Goal: Task Accomplishment & Management: Manage account settings

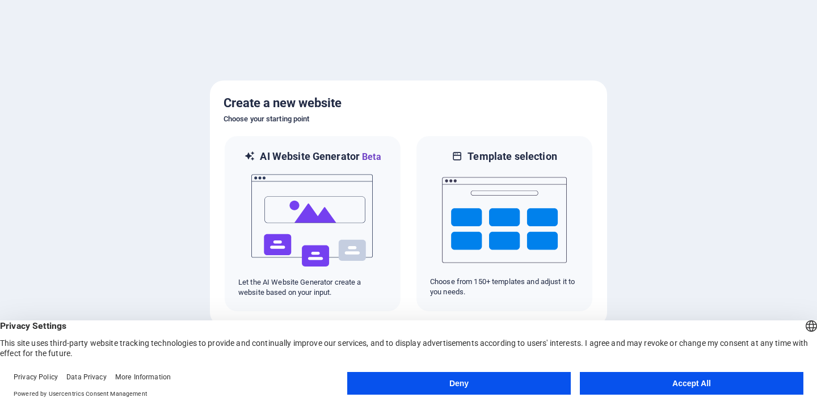
click at [662, 386] on button "Accept All" at bounding box center [692, 383] width 224 height 23
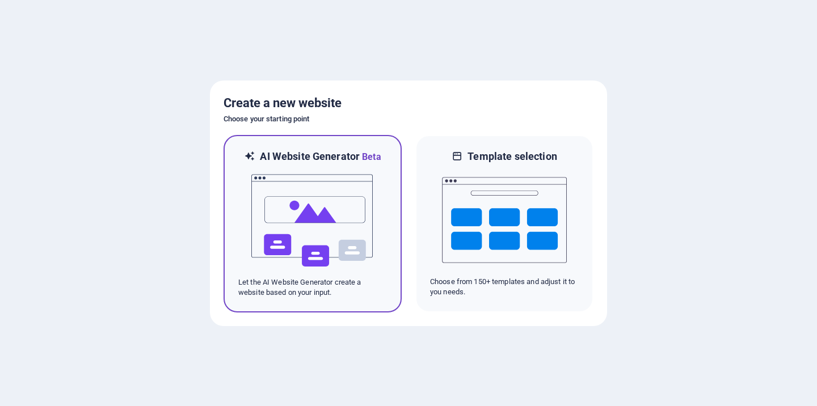
click at [318, 220] on img at bounding box center [312, 221] width 125 height 114
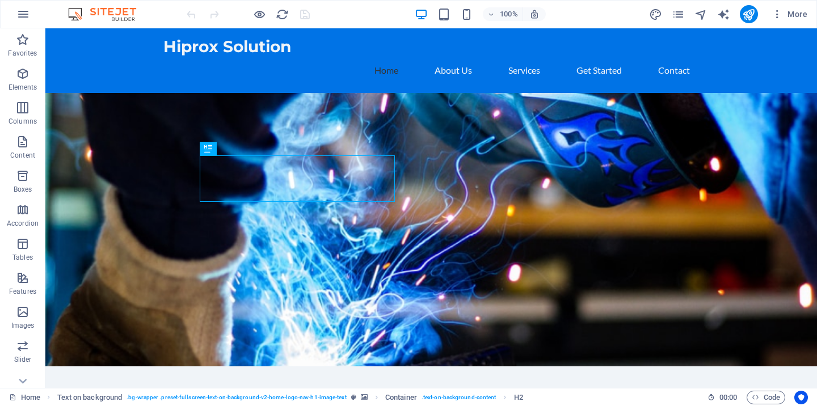
click at [595, 128] on figure at bounding box center [431, 230] width 772 height 274
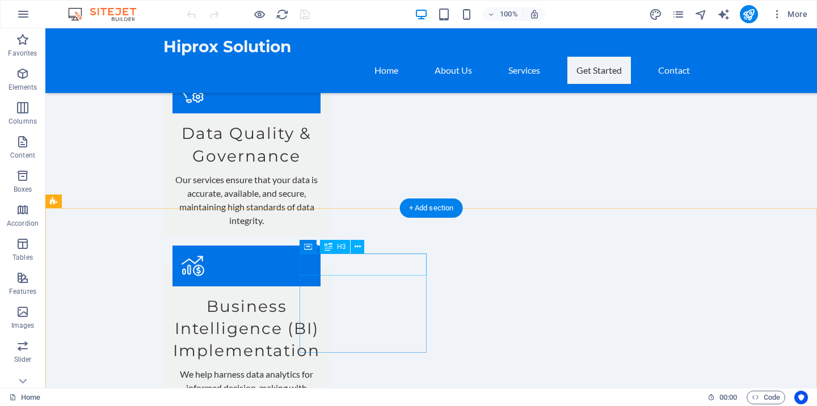
scroll to position [984, 0]
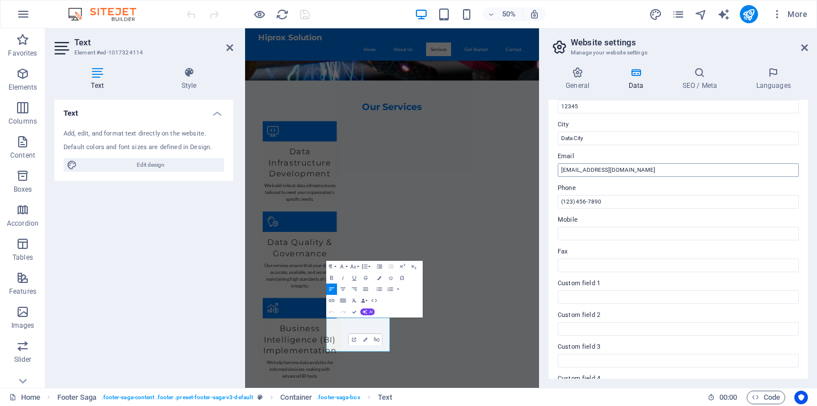
scroll to position [163, 0]
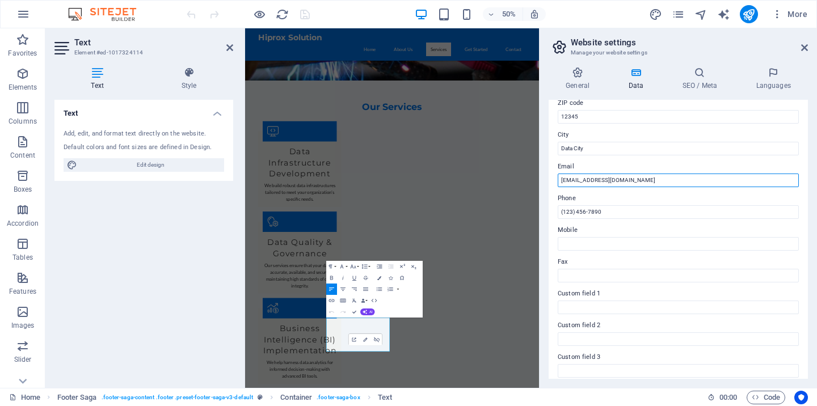
click at [619, 180] on input "info@hiproxs.com" at bounding box center [678, 181] width 241 height 14
drag, startPoint x: 864, startPoint y: 209, endPoint x: 805, endPoint y: 334, distance: 138.4
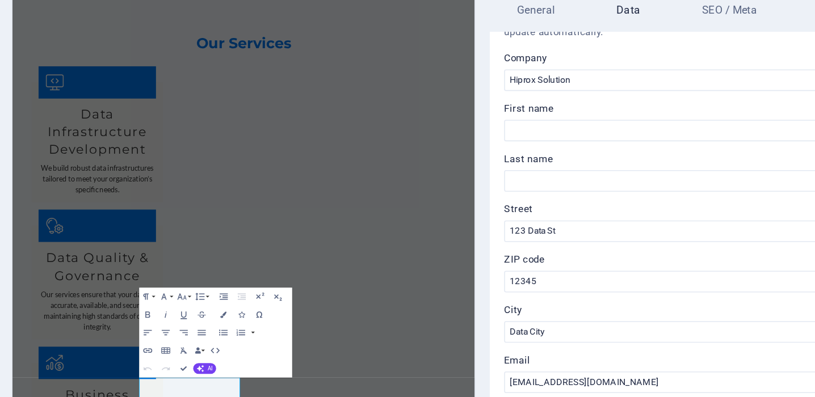
scroll to position [22, 0]
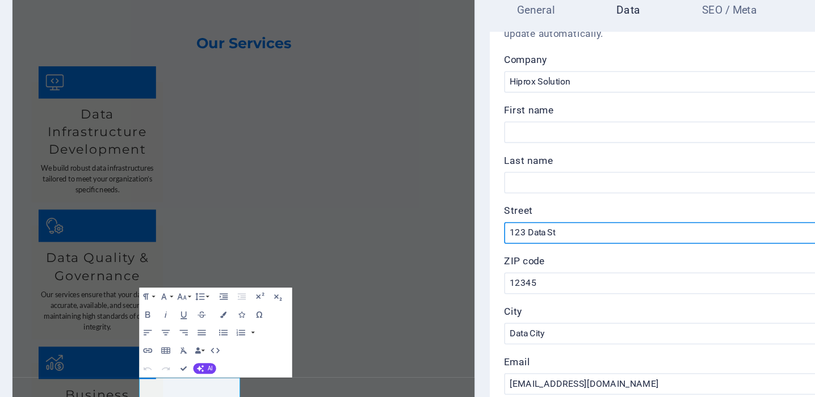
click at [556, 220] on input "123 Data St" at bounding box center [676, 227] width 241 height 14
type input "1"
type input "4"
click at [556, 220] on input "55/389 Moo 5 Plai Bang," at bounding box center [676, 227] width 241 height 14
type input "55/389 Moo 5, Plai Bang,"
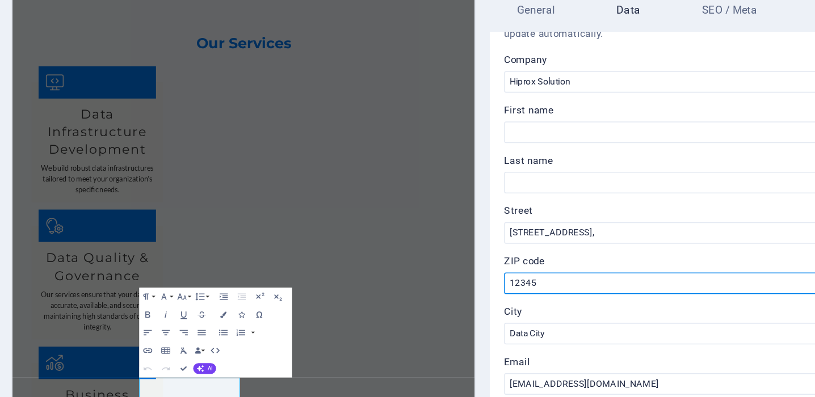
click at [556, 251] on input "12345" at bounding box center [676, 258] width 241 height 14
type input "1"
type input "11130"
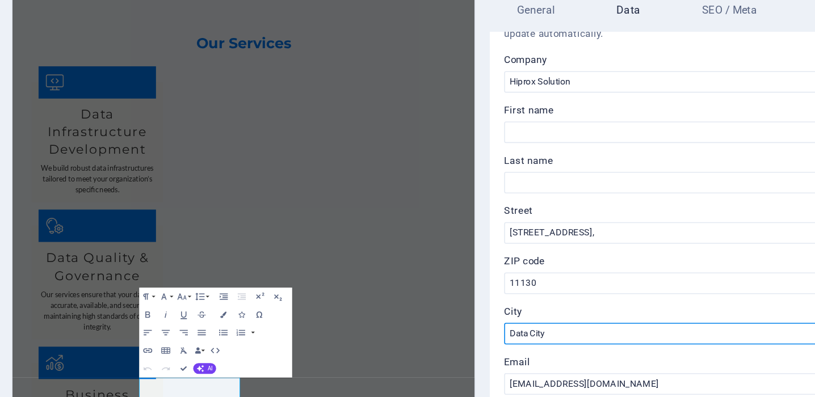
click at [556, 283] on input "Data City" at bounding box center [676, 290] width 241 height 14
type input "D"
type input "B"
type input "Nonthaburi"
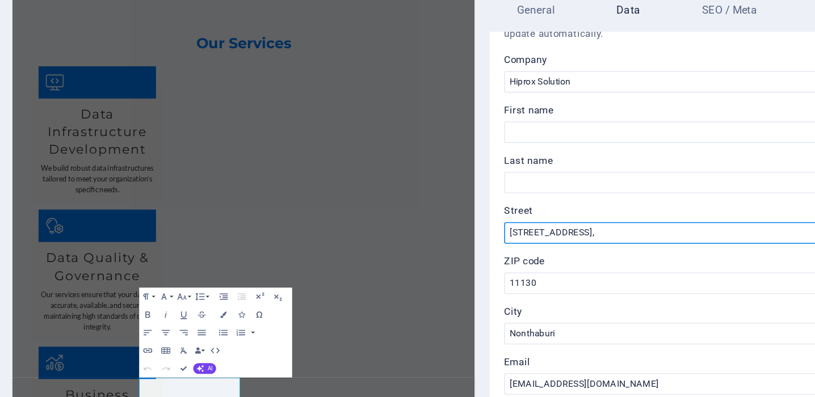
click at [556, 220] on input "55/389 Moo 5, Plai Bang," at bounding box center [676, 227] width 241 height 14
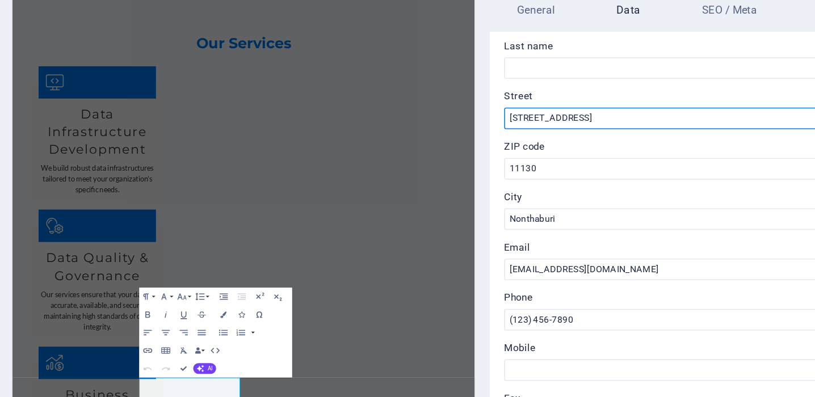
scroll to position [98, 0]
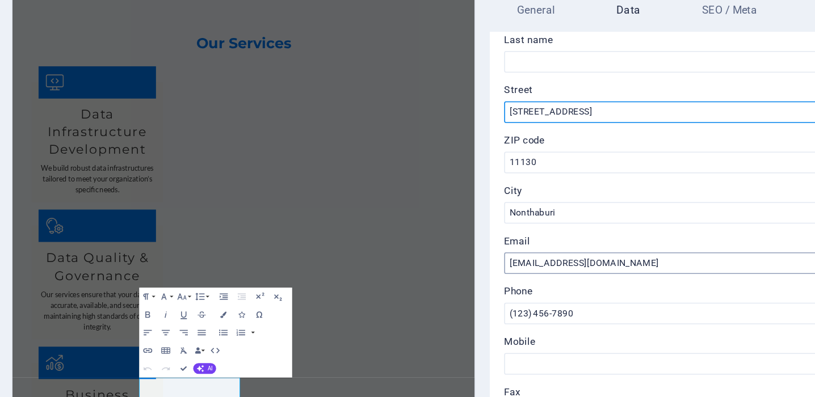
type input "[STREET_ADDRESS]"
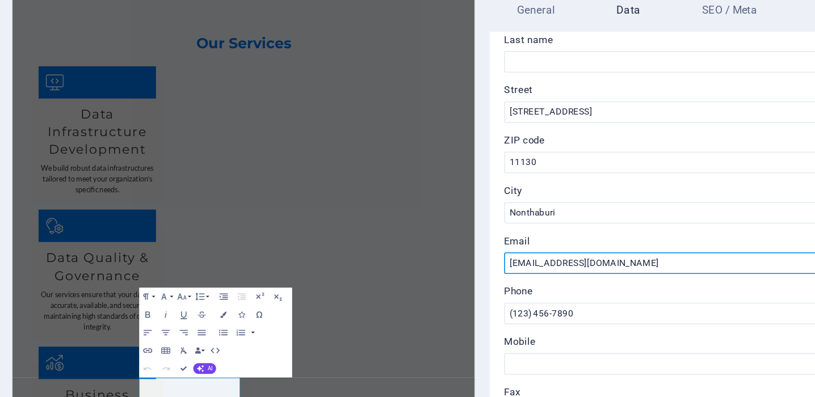
click at [556, 239] on input "info@hiproxs.com" at bounding box center [676, 246] width 241 height 14
click at [556, 239] on input "info@info@hiproxs.com" at bounding box center [676, 246] width 241 height 14
type input "[EMAIL_ADDRESS][DOMAIN_NAME]"
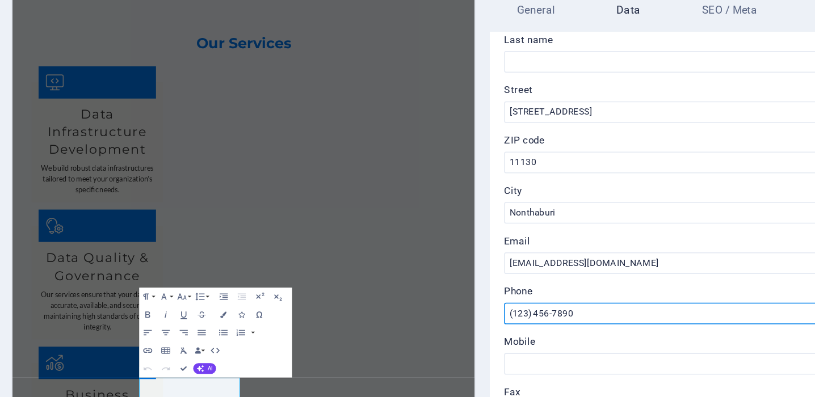
click at [556, 271] on input "(123) 456-7890" at bounding box center [676, 278] width 241 height 14
drag, startPoint x: 387, startPoint y: 119, endPoint x: 562, endPoint y: 421, distance: 348.9
click at [556, 271] on input "(123) 456-7890" at bounding box center [676, 278] width 241 height 14
drag, startPoint x: 366, startPoint y: 198, endPoint x: 319, endPoint y: 198, distance: 46.5
click at [556, 271] on input "(123) 456-7890" at bounding box center [676, 278] width 241 height 14
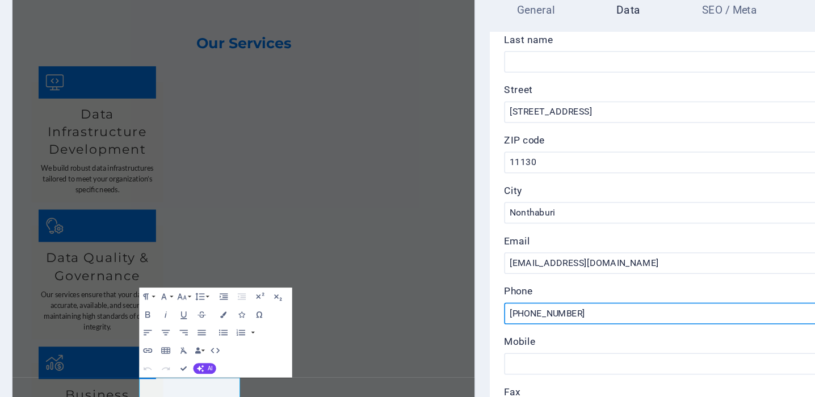
drag, startPoint x: 321, startPoint y: 195, endPoint x: 400, endPoint y: 199, distance: 79.5
click at [556, 271] on input "[PHONE_NUMBER]" at bounding box center [676, 278] width 241 height 14
type input "[PHONE_NUMBER]"
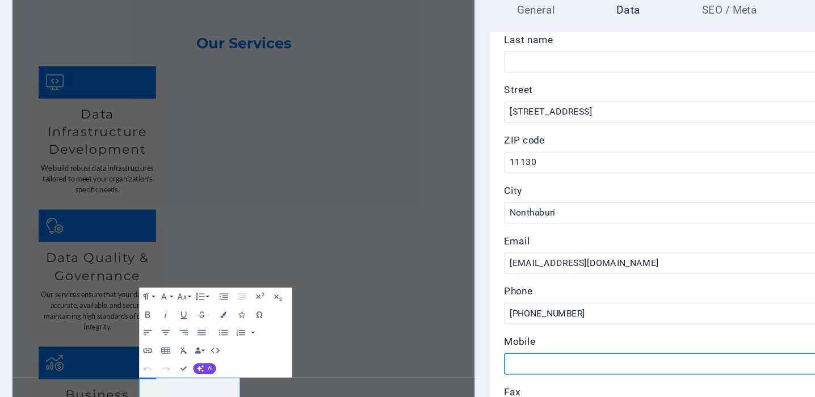
click at [556, 303] on input "Mobile" at bounding box center [676, 310] width 241 height 14
paste input "[PHONE_NUMBER]"
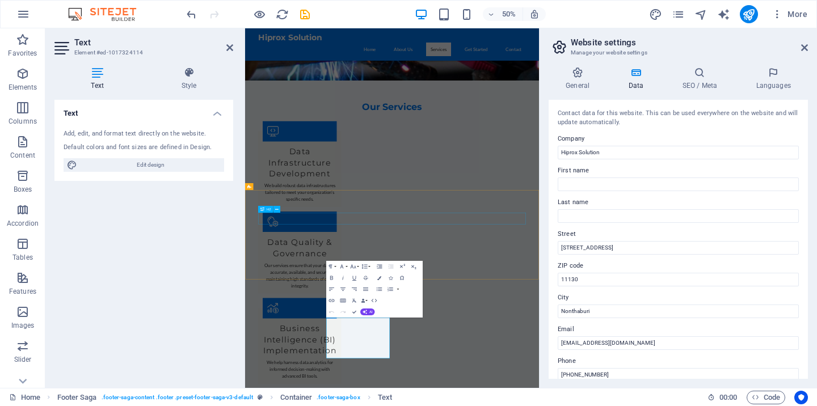
scroll to position [0, 0]
type input "[PHONE_NUMBER]"
click at [807, 48] on icon at bounding box center [804, 47] width 7 height 9
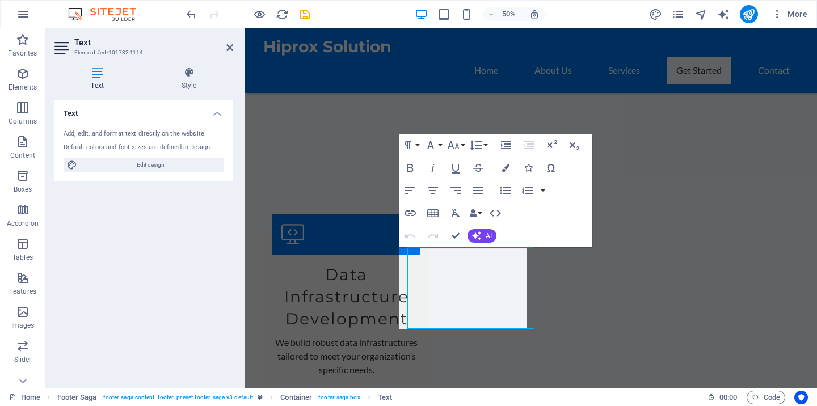
scroll to position [1020, 0]
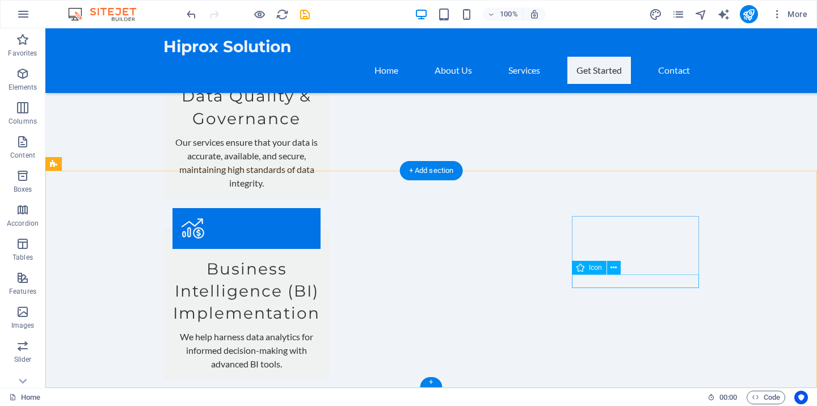
click at [0, 0] on div "Text" at bounding box center [0, 0] width 0 height 0
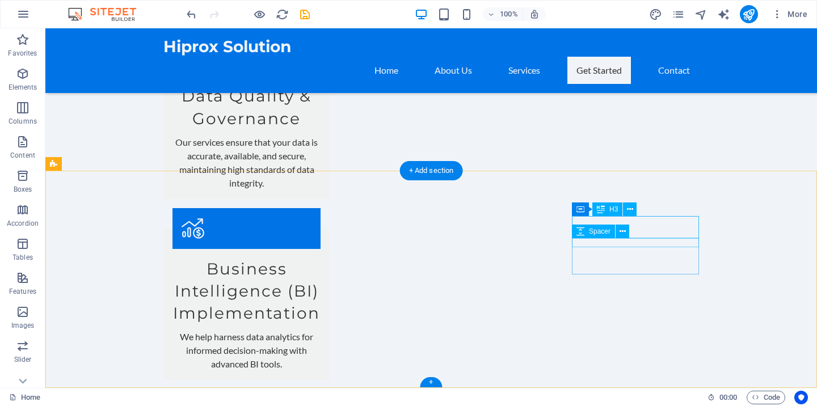
click at [596, 230] on span "Spacer" at bounding box center [600, 231] width 22 height 7
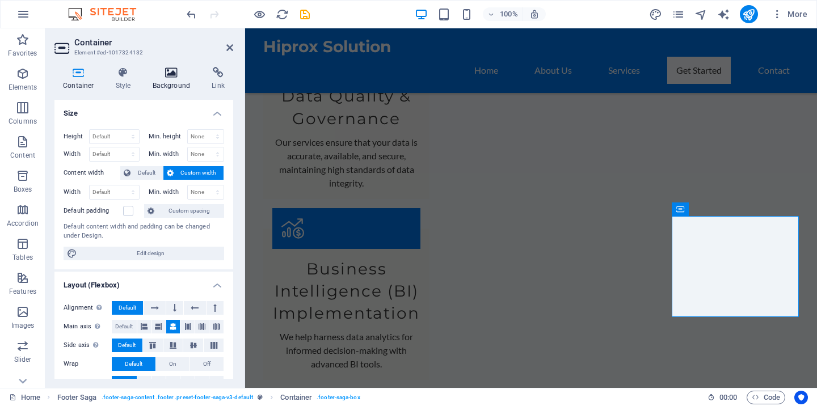
click at [169, 77] on icon at bounding box center [171, 72] width 55 height 11
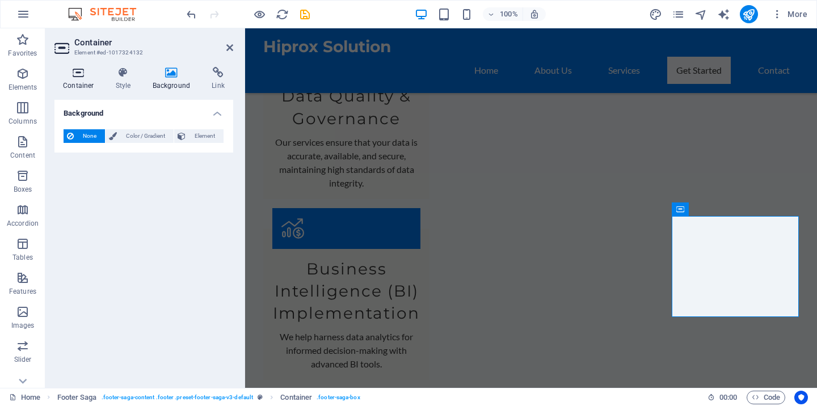
click at [81, 74] on icon at bounding box center [78, 72] width 48 height 11
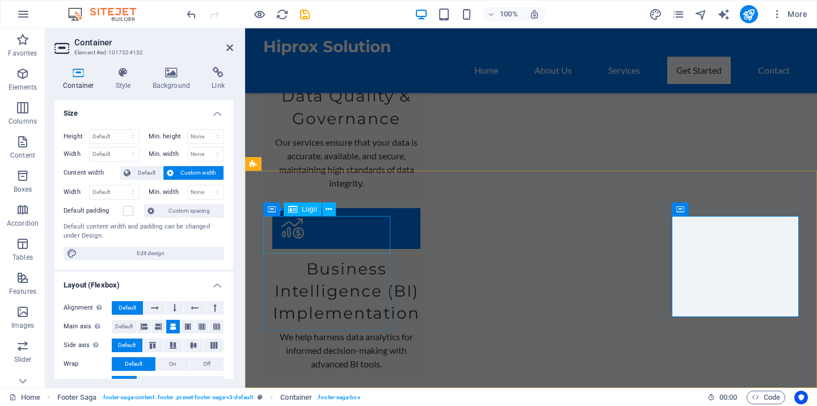
scroll to position [0, 0]
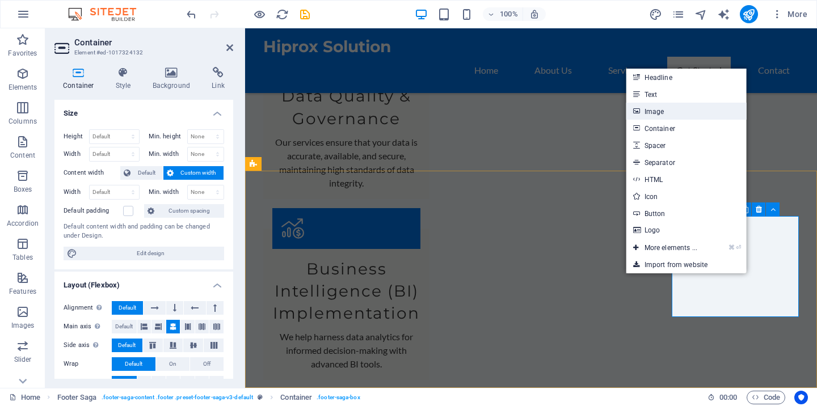
click at [676, 111] on link "Image" at bounding box center [687, 111] width 120 height 17
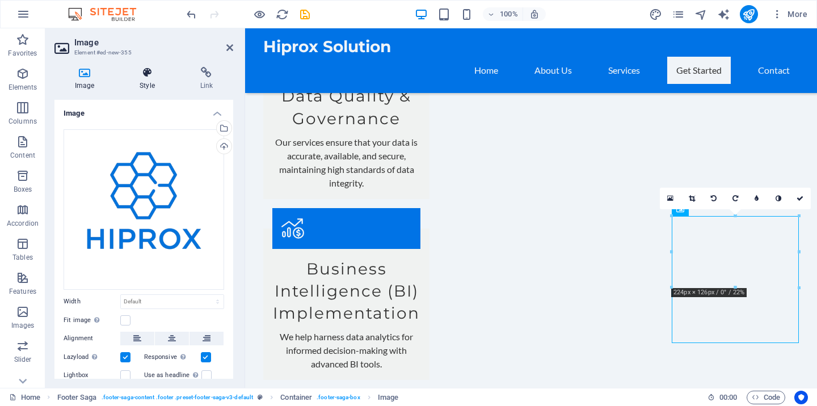
click at [142, 72] on icon at bounding box center [147, 72] width 56 height 11
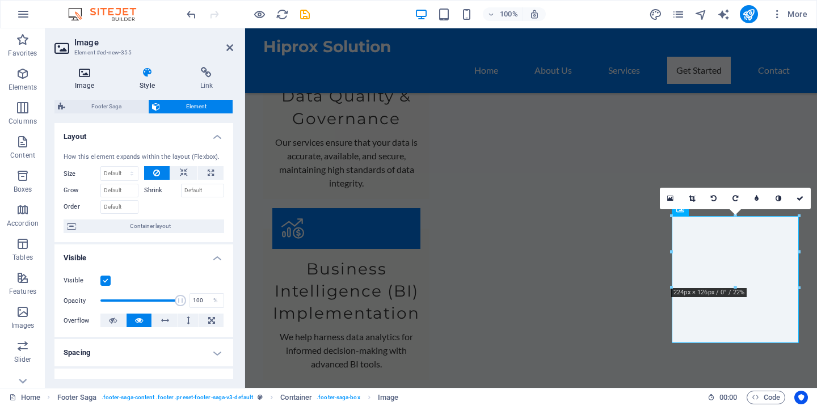
click at [89, 79] on h4 "Image" at bounding box center [86, 79] width 65 height 24
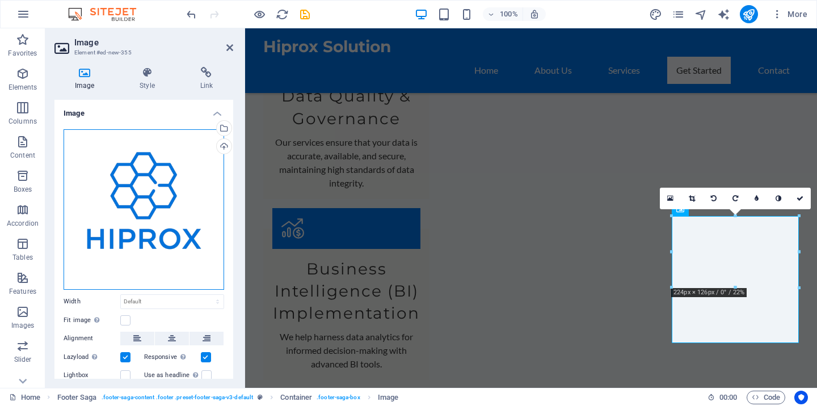
click at [142, 215] on div "Drag files here, click to choose files or select files from Files or our free s…" at bounding box center [144, 209] width 161 height 161
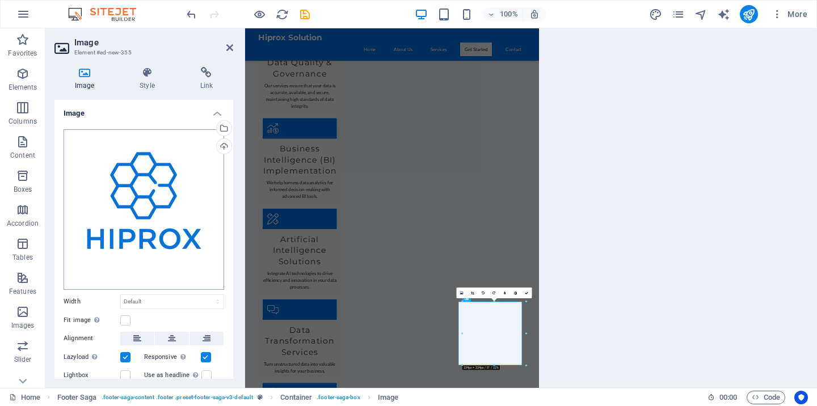
scroll to position [661, 0]
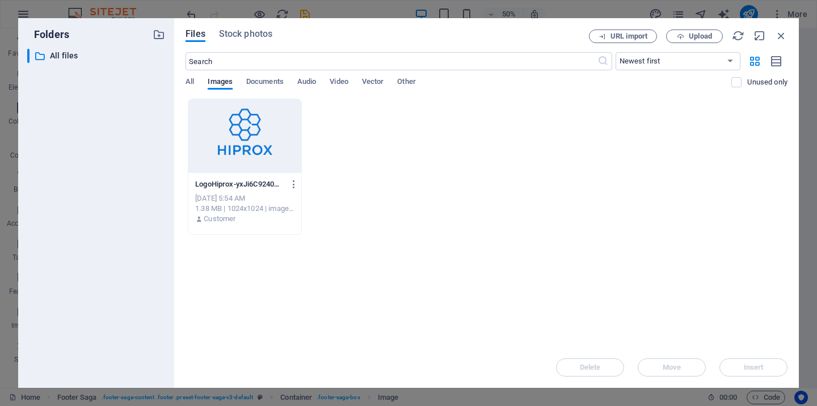
click at [2, 179] on div "Folders ​ All files All files Files Stock photos URL import Upload ​ Newest fir…" at bounding box center [408, 203] width 817 height 406
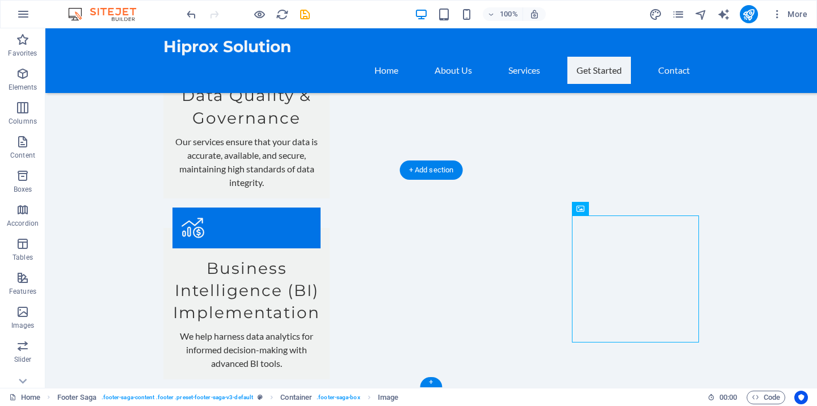
drag, startPoint x: 646, startPoint y: 283, endPoint x: 674, endPoint y: 277, distance: 28.4
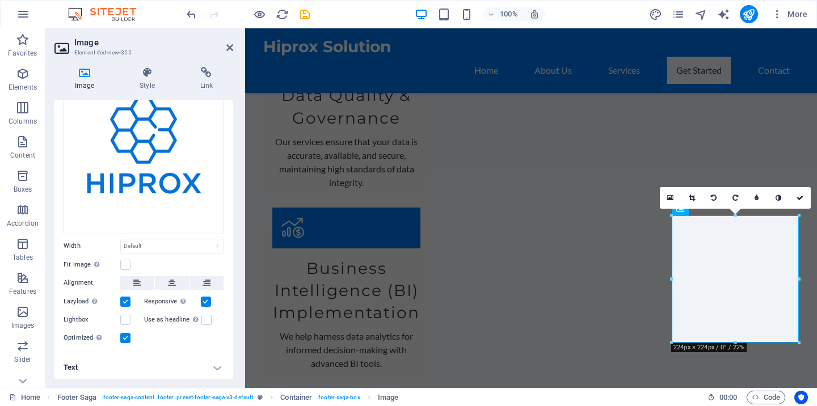
scroll to position [55, 0]
click at [139, 163] on div "Drag files here, click to choose files or select files from Files or our free s…" at bounding box center [144, 154] width 161 height 161
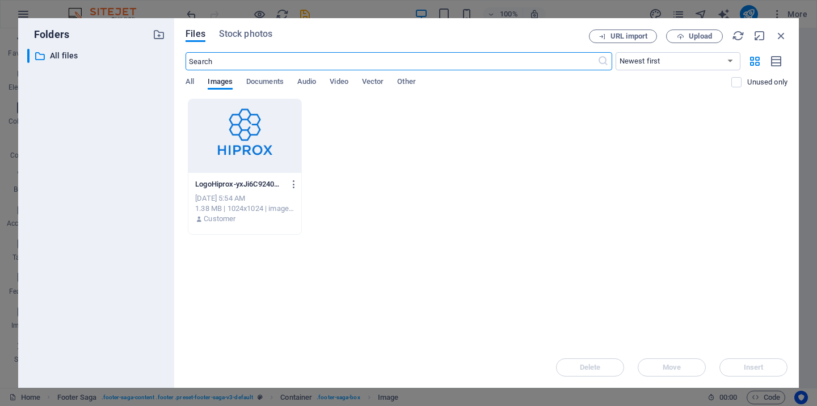
scroll to position [661, 0]
click at [257, 123] on div at bounding box center [244, 136] width 113 height 74
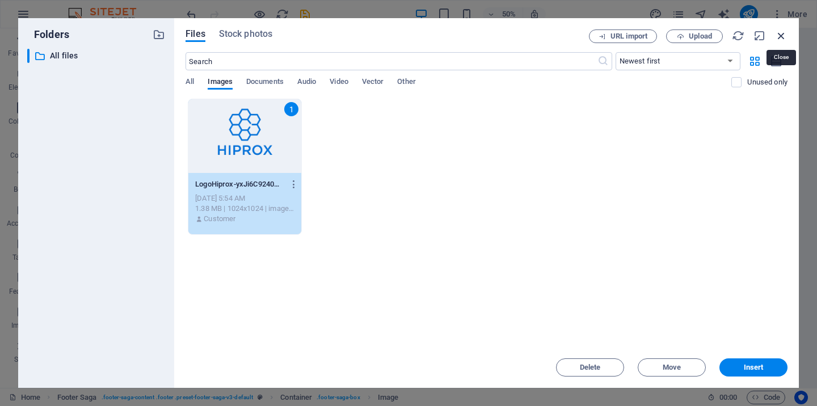
click at [783, 37] on icon "button" at bounding box center [781, 36] width 12 height 12
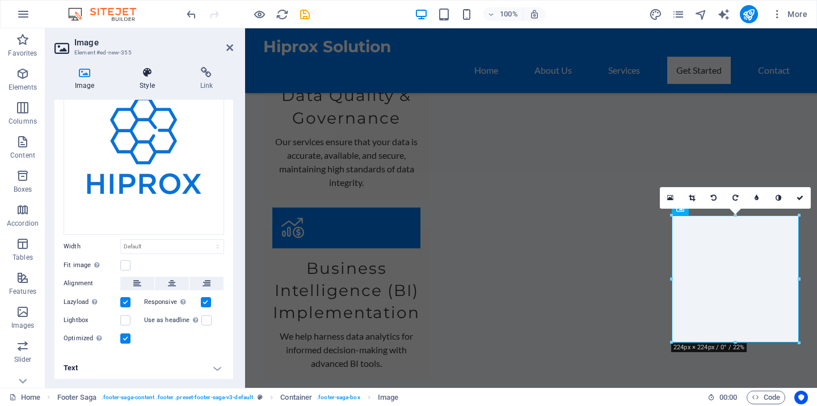
click at [150, 83] on h4 "Style" at bounding box center [149, 79] width 60 height 24
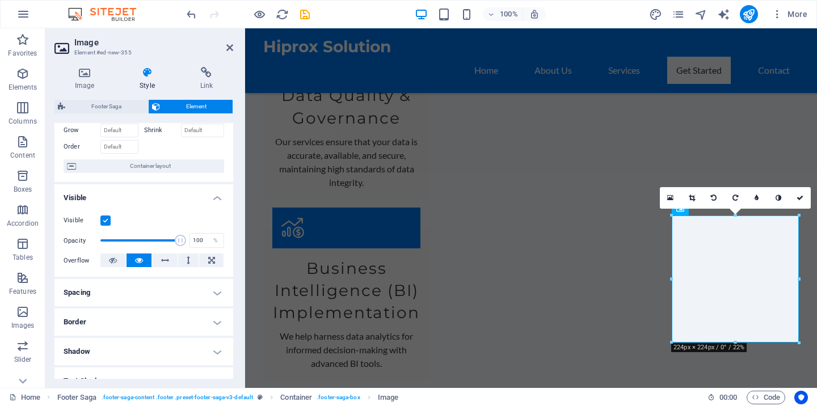
scroll to position [60, 0]
click at [758, 198] on icon at bounding box center [757, 198] width 4 height 7
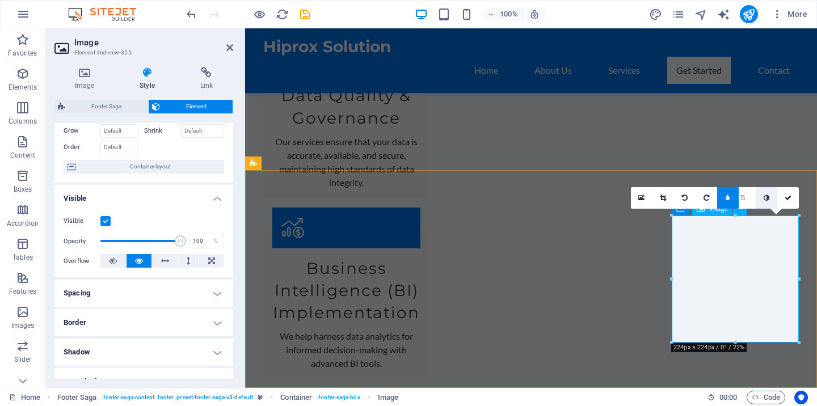
click at [768, 199] on icon at bounding box center [767, 198] width 6 height 7
click at [642, 203] on link at bounding box center [642, 198] width 22 height 22
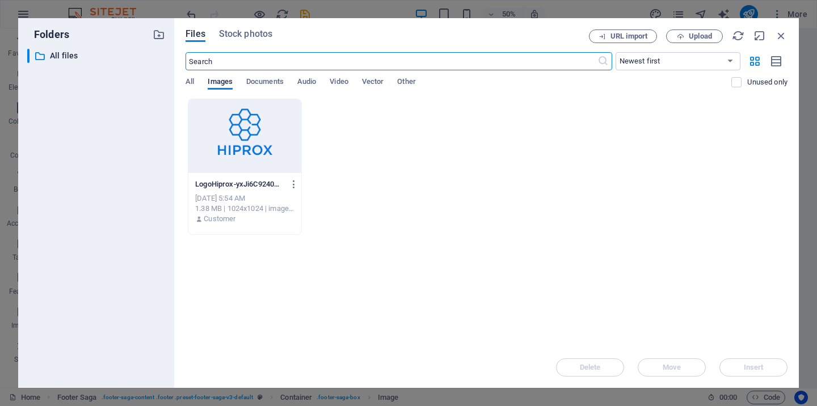
scroll to position [661, 0]
click at [238, 133] on div at bounding box center [244, 136] width 113 height 74
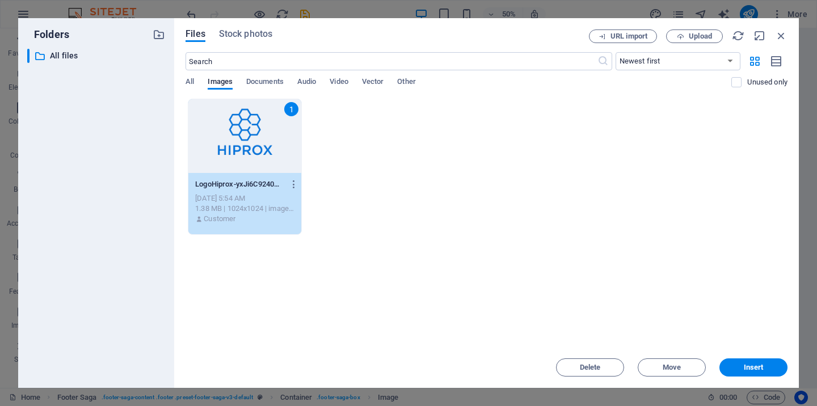
click at [290, 112] on div "1" at bounding box center [291, 109] width 14 height 14
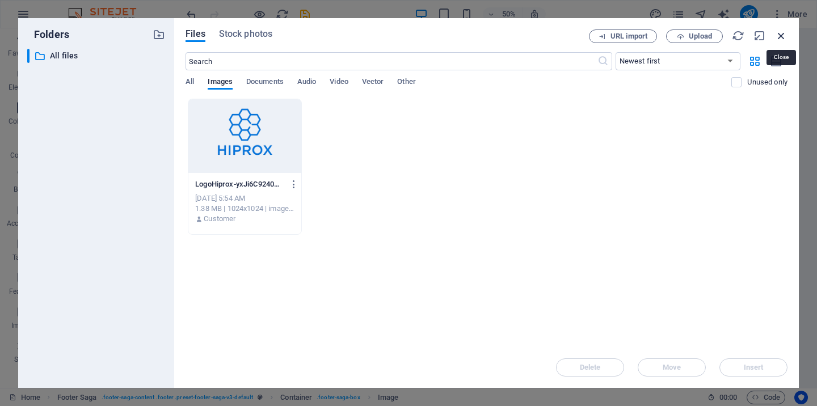
click at [780, 38] on icon "button" at bounding box center [781, 36] width 12 height 12
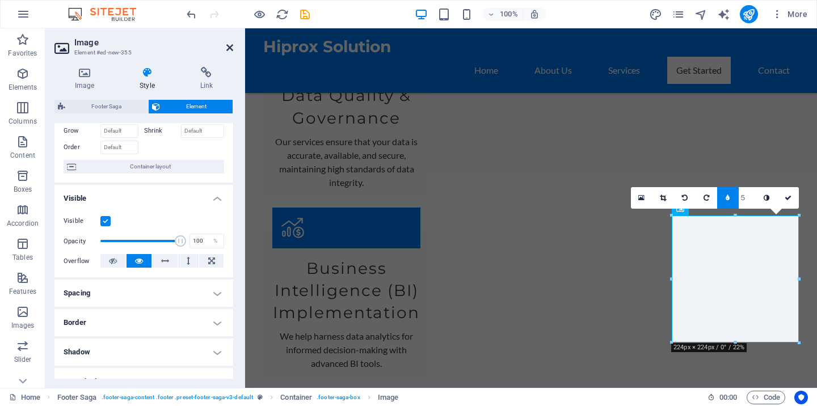
click at [230, 46] on icon at bounding box center [229, 47] width 7 height 9
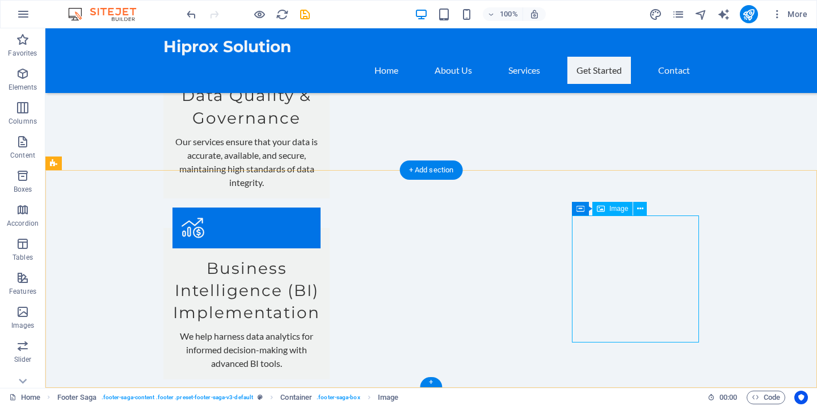
click at [641, 212] on icon at bounding box center [640, 209] width 6 height 12
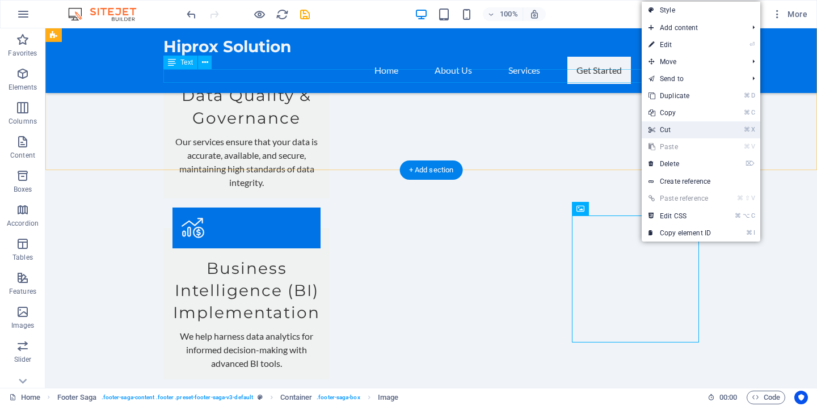
click at [678, 126] on link "⌘ X Cut" at bounding box center [680, 129] width 76 height 17
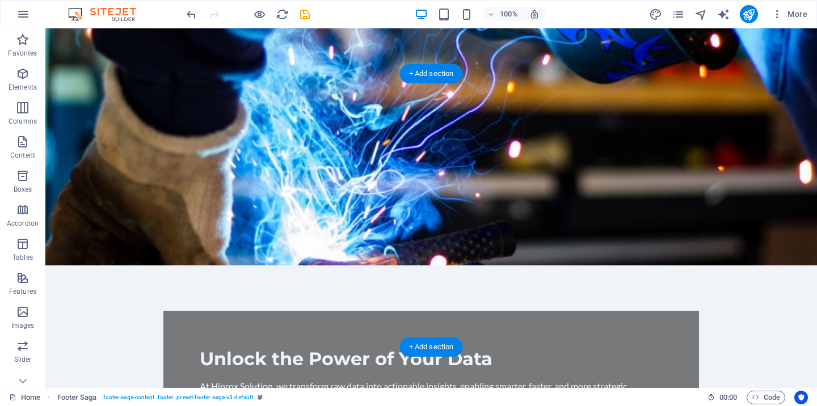
scroll to position [318, 0]
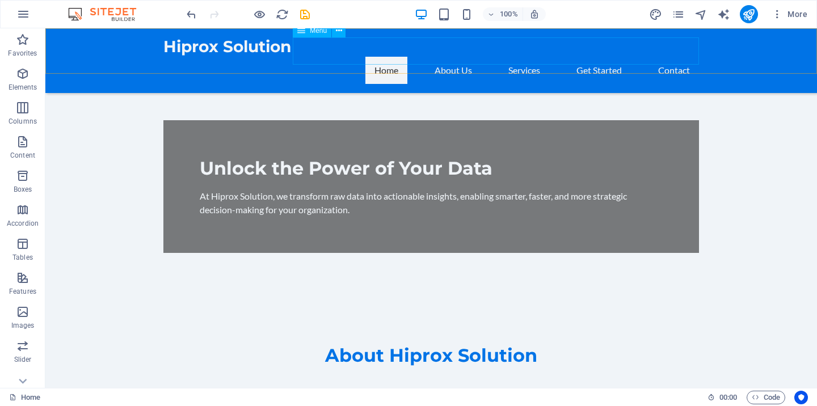
click at [456, 57] on nav "Home About Us Services Get Started Contact" at bounding box center [431, 70] width 536 height 27
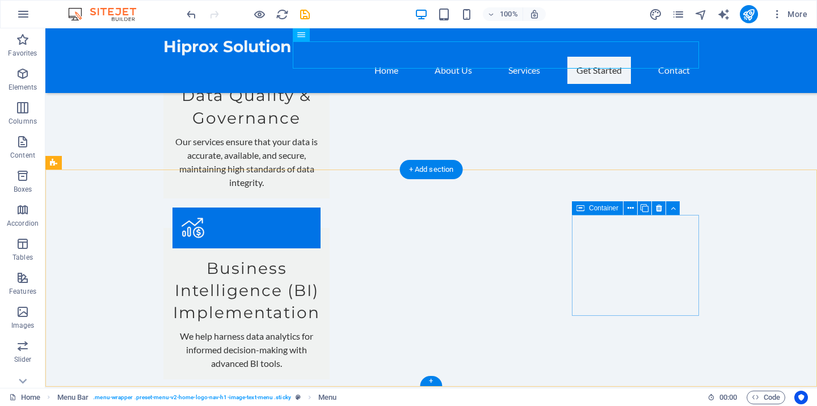
scroll to position [1020, 0]
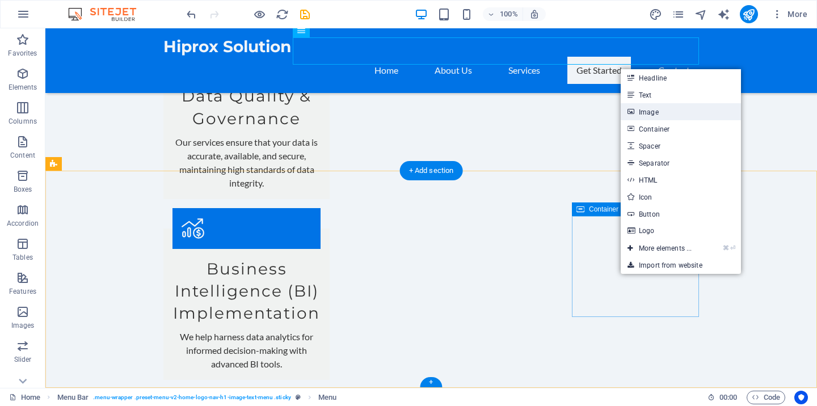
click at [673, 110] on link "Image" at bounding box center [681, 111] width 120 height 17
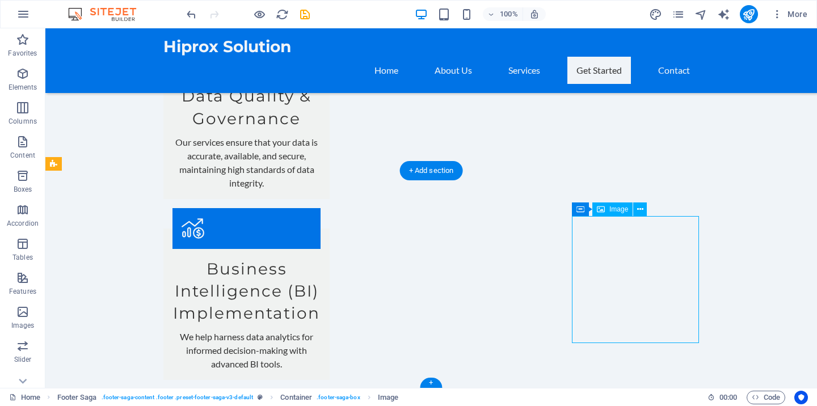
drag, startPoint x: 656, startPoint y: 264, endPoint x: 631, endPoint y: 264, distance: 25.5
click at [638, 211] on icon at bounding box center [640, 210] width 6 height 12
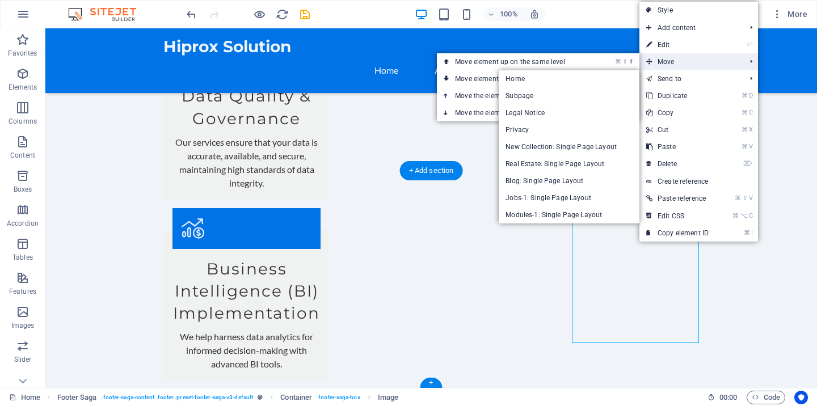
click at [677, 63] on span "Move" at bounding box center [691, 61] width 102 height 17
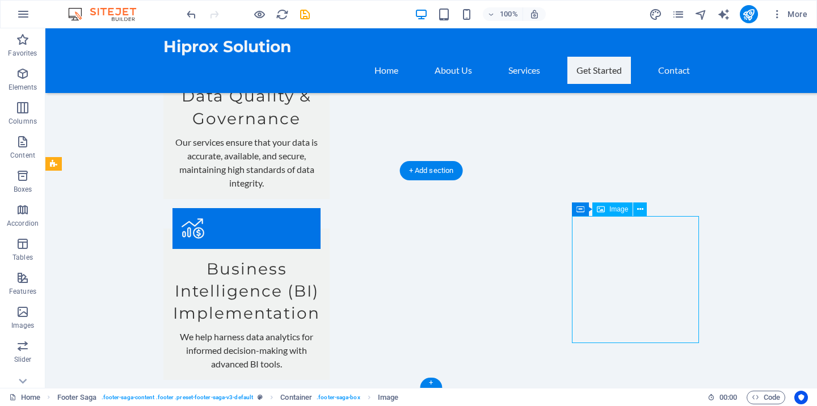
drag, startPoint x: 636, startPoint y: 274, endPoint x: 617, endPoint y: 276, distance: 19.4
click at [642, 213] on icon at bounding box center [640, 210] width 6 height 12
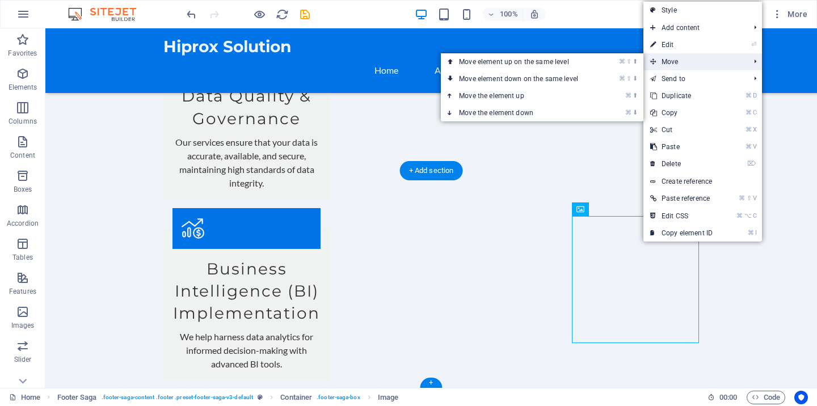
click at [689, 62] on span "Move" at bounding box center [695, 61] width 102 height 17
click at [589, 82] on link "⌘ ⇧ ⬇ Move element down on the same level" at bounding box center [521, 78] width 160 height 17
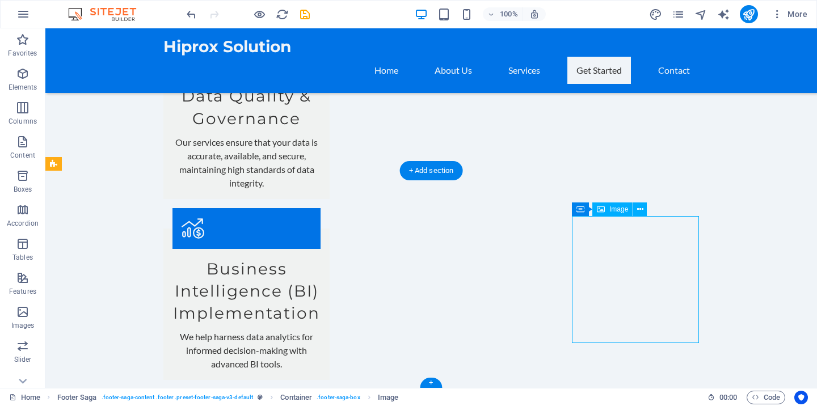
drag, startPoint x: 628, startPoint y: 245, endPoint x: 626, endPoint y: 283, distance: 38.6
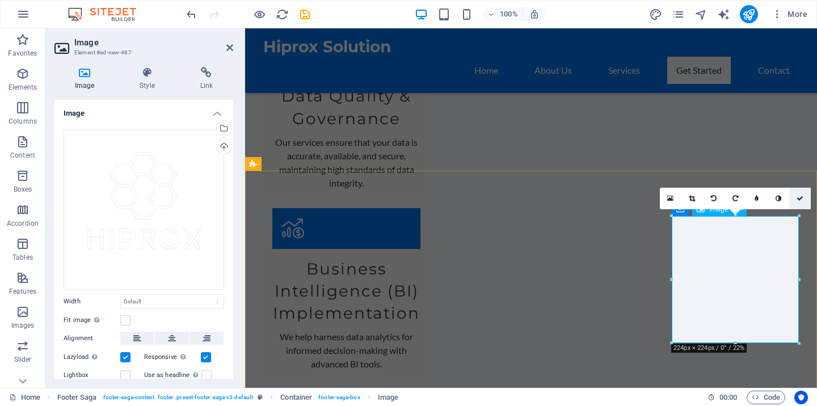
click at [800, 198] on icon at bounding box center [800, 198] width 7 height 7
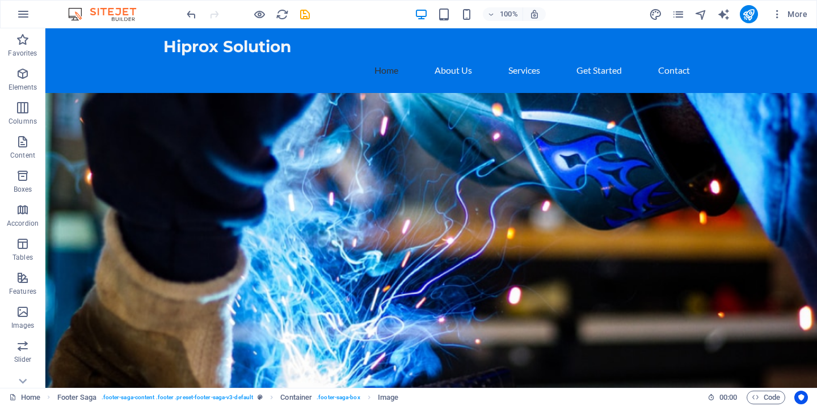
scroll to position [0, 0]
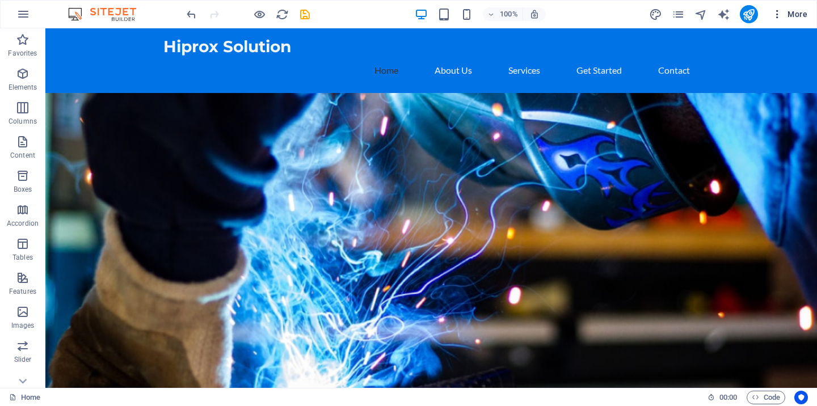
click at [775, 15] on icon "button" at bounding box center [777, 14] width 11 height 11
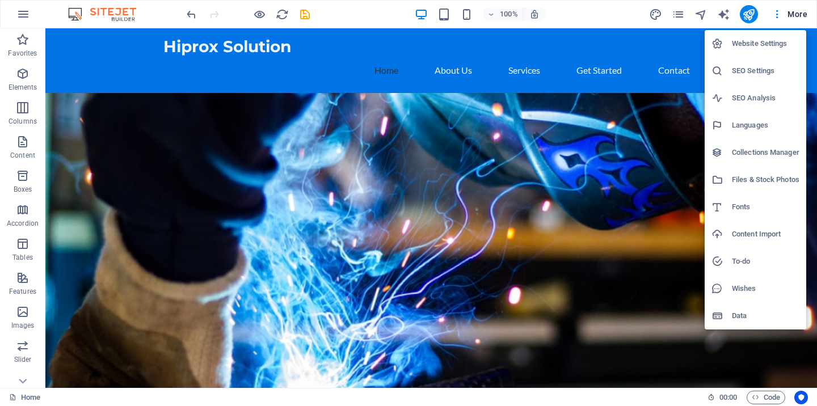
click at [617, 27] on div at bounding box center [408, 203] width 817 height 406
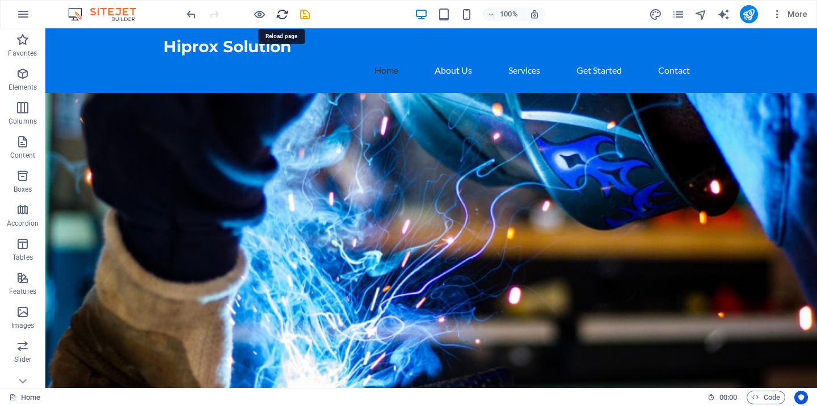
click at [281, 20] on icon "reload" at bounding box center [282, 14] width 13 height 13
click at [679, 12] on icon "pages" at bounding box center [678, 14] width 13 height 13
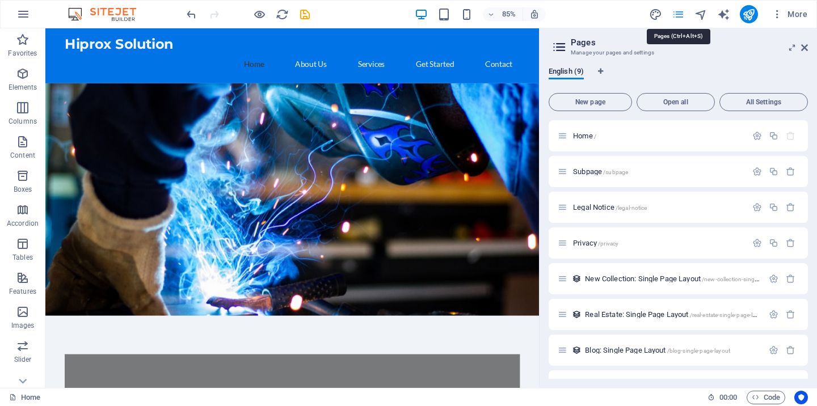
click at [679, 12] on icon "pages" at bounding box center [678, 14] width 13 height 13
click at [805, 47] on icon at bounding box center [804, 47] width 7 height 9
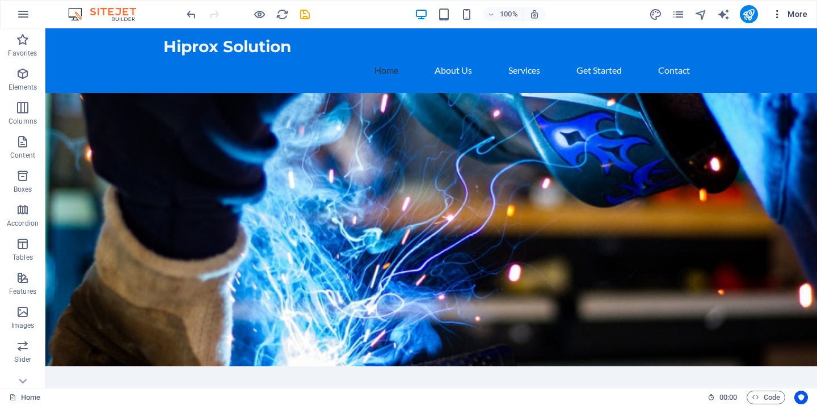
click at [803, 21] on button "More" at bounding box center [789, 14] width 45 height 18
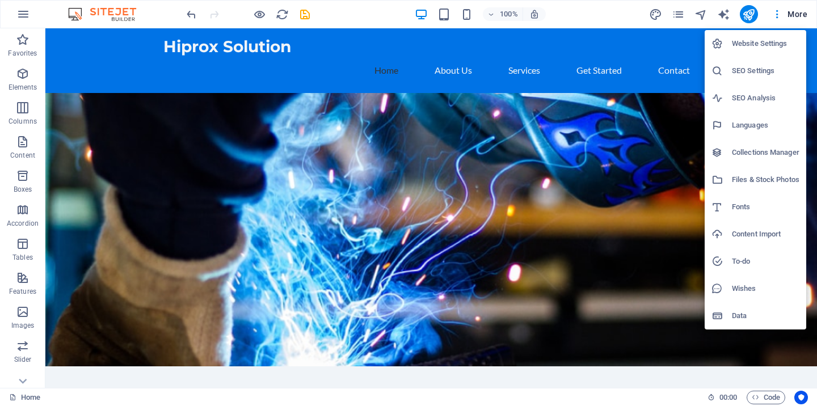
click at [18, 135] on div at bounding box center [408, 203] width 817 height 406
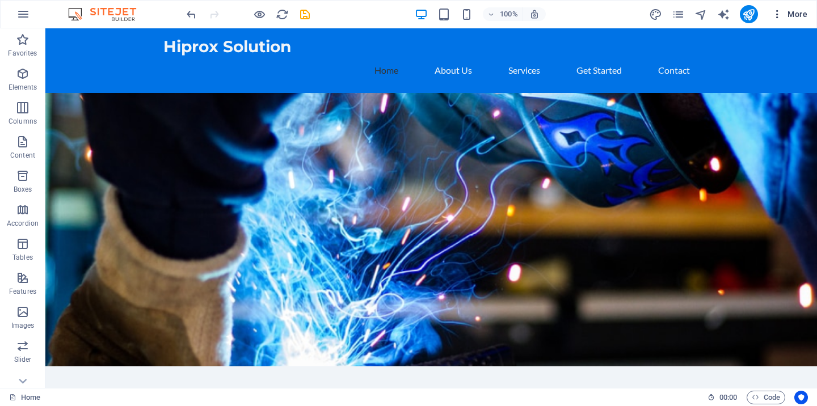
click at [777, 18] on icon "button" at bounding box center [777, 14] width 11 height 11
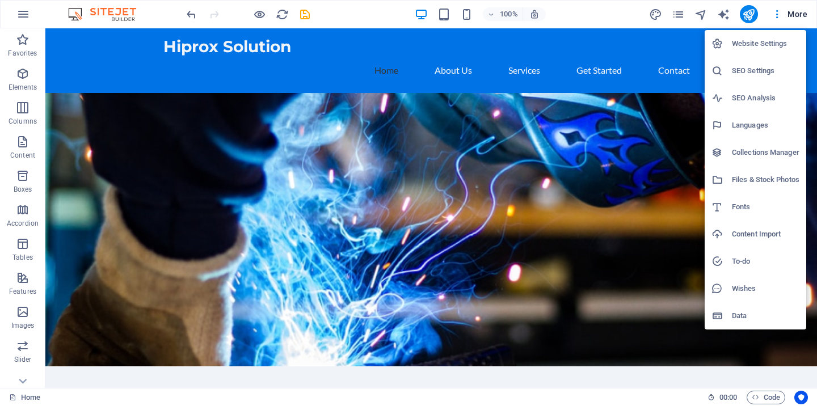
click at [798, 16] on div at bounding box center [408, 203] width 817 height 406
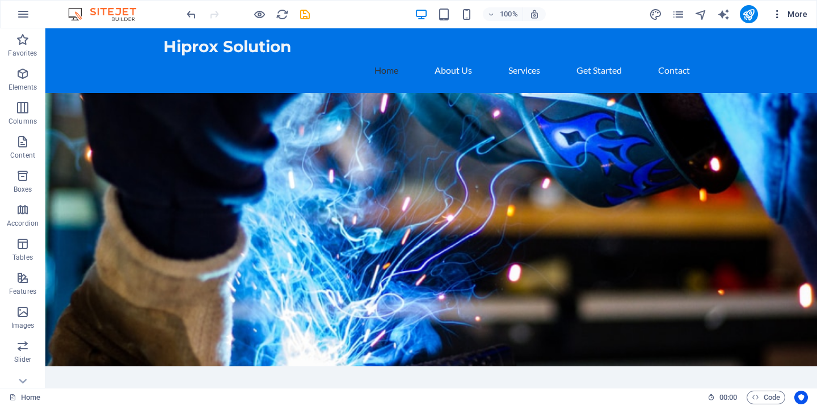
click at [795, 19] on span "More" at bounding box center [790, 14] width 36 height 11
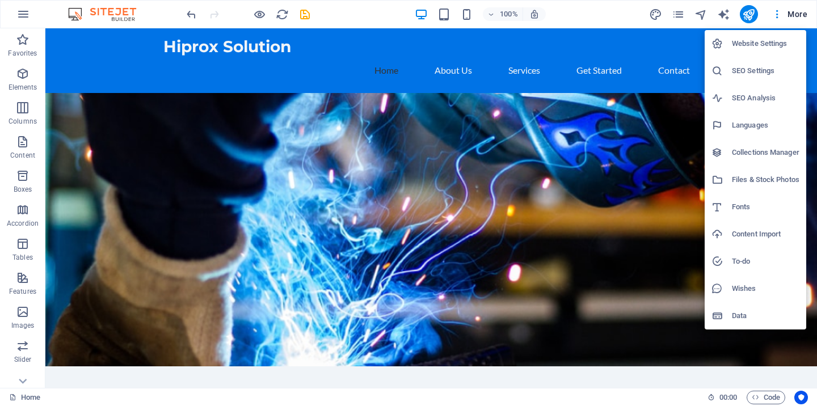
click at [745, 11] on div at bounding box center [408, 203] width 817 height 406
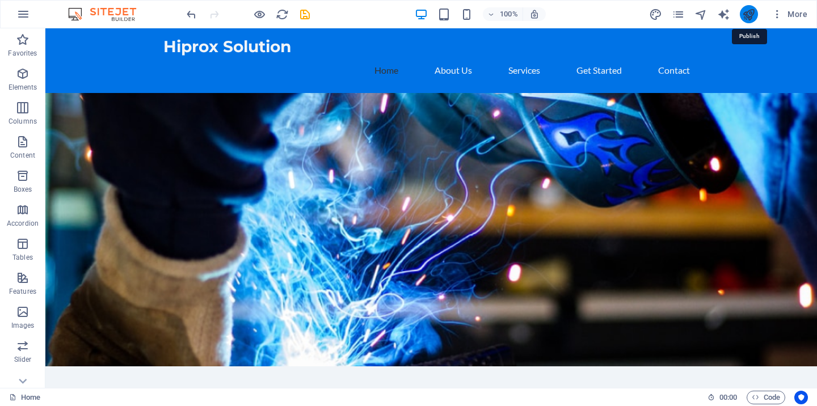
click at [752, 17] on icon "publish" at bounding box center [748, 14] width 13 height 13
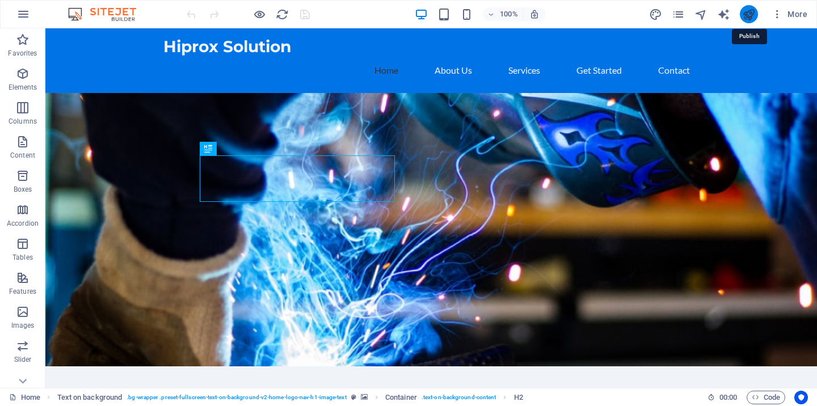
click at [753, 17] on icon "publish" at bounding box center [748, 14] width 13 height 13
